Goal: Information Seeking & Learning: Learn about a topic

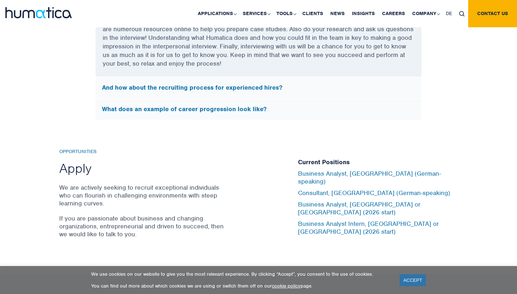
scroll to position [2284, 0]
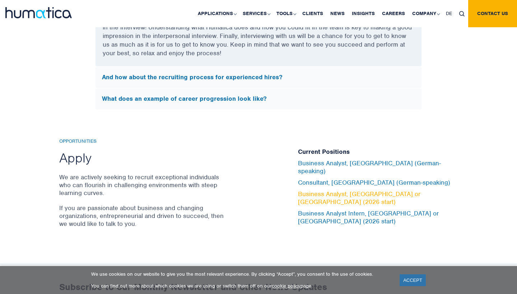
click at [355, 193] on link "Business Analyst, London or Munich (2026 start)" at bounding box center [359, 198] width 122 height 16
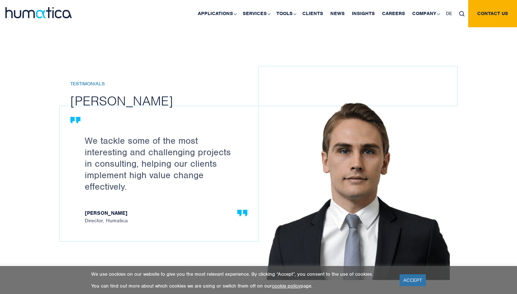
scroll to position [745, 0]
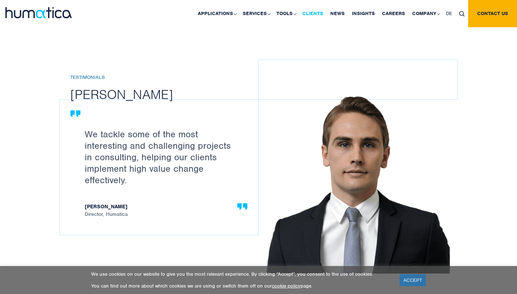
click at [318, 14] on link "Clients" at bounding box center [312, 13] width 28 height 27
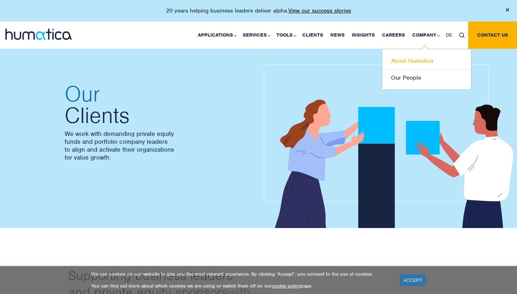
click at [422, 58] on link "About Humatica" at bounding box center [426, 61] width 89 height 17
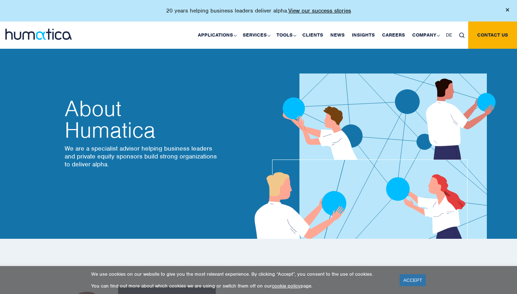
click at [54, 32] on img at bounding box center [38, 34] width 66 height 11
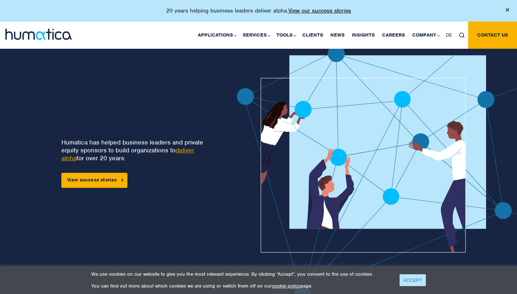
click at [410, 279] on link "ACCEPT" at bounding box center [412, 280] width 26 height 12
